Goal: Task Accomplishment & Management: Complete application form

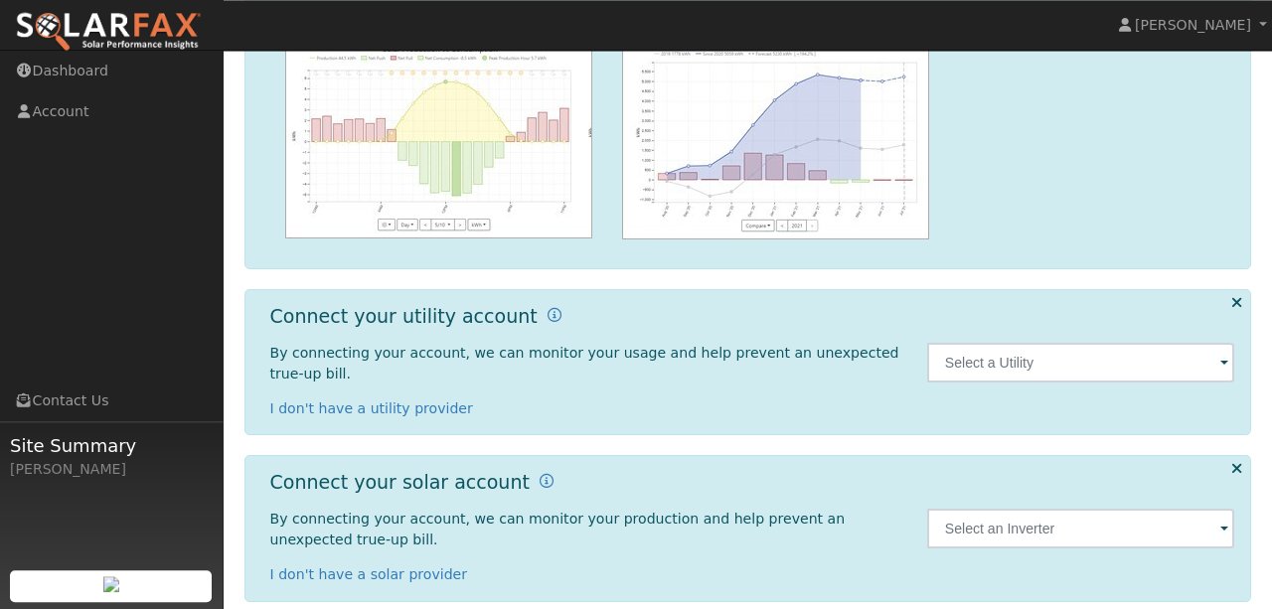
scroll to position [288, 0]
click at [1227, 357] on span at bounding box center [1225, 363] width 8 height 23
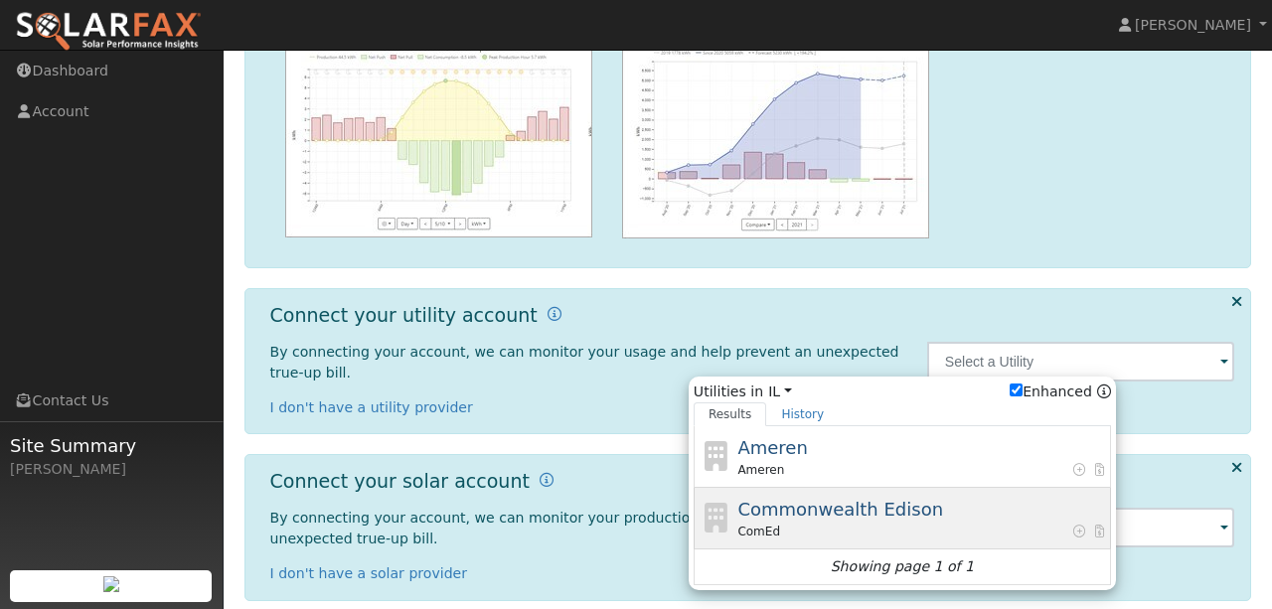
click at [949, 496] on div "Commonwealth Edison ComEd" at bounding box center [922, 518] width 369 height 45
type input "ComEd"
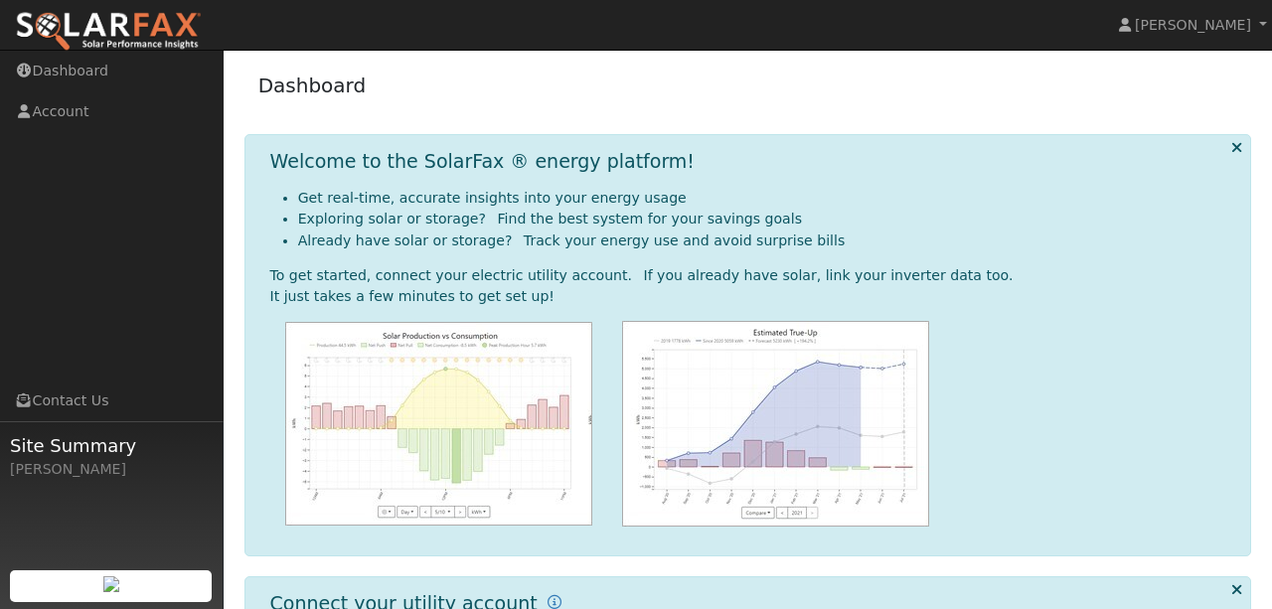
scroll to position [288, 0]
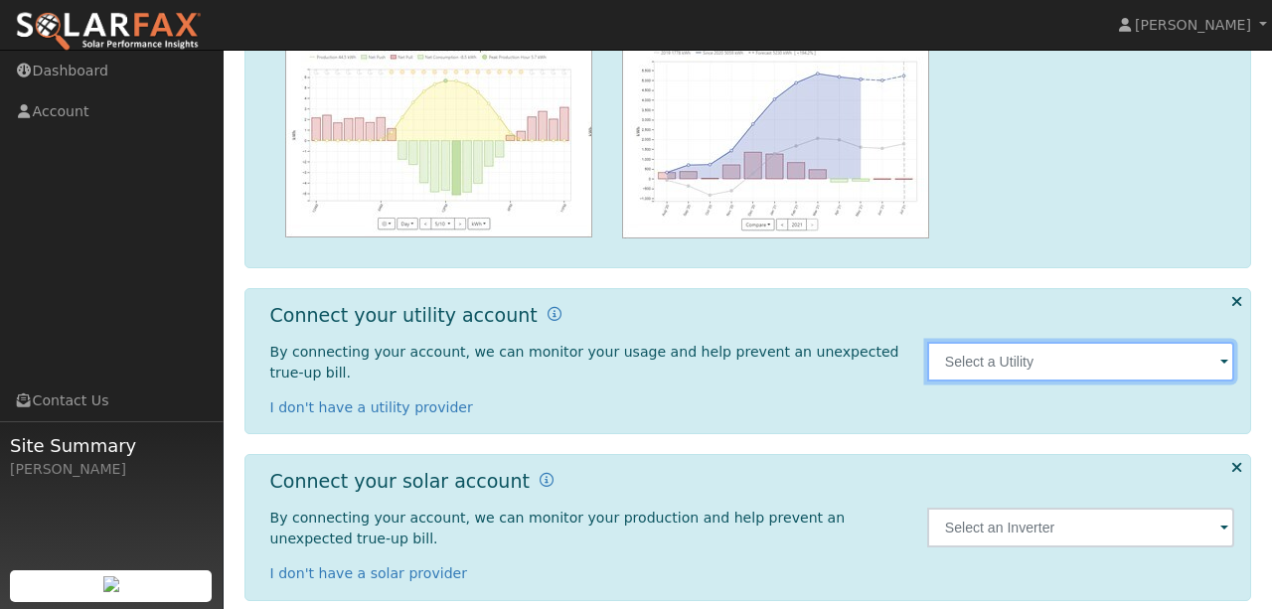
click at [1100, 363] on input "text" at bounding box center [1081, 362] width 308 height 40
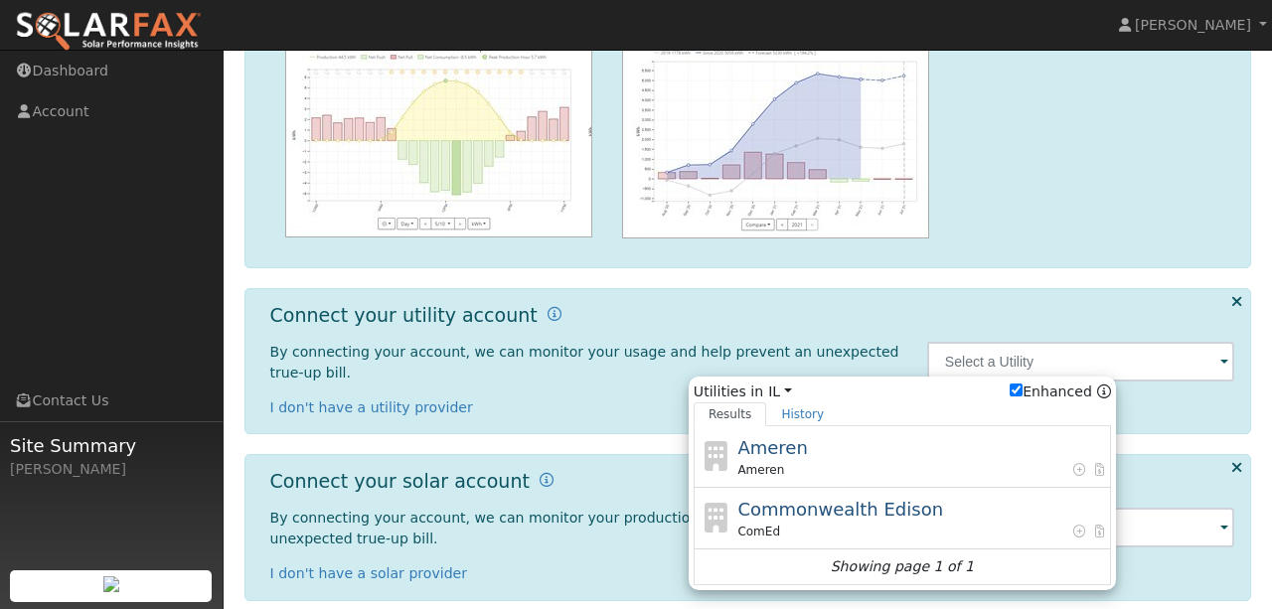
click at [932, 503] on div "Commonwealth Edison ComEd" at bounding box center [922, 518] width 369 height 45
type input "ComEd"
